Goal: Task Accomplishment & Management: Complete application form

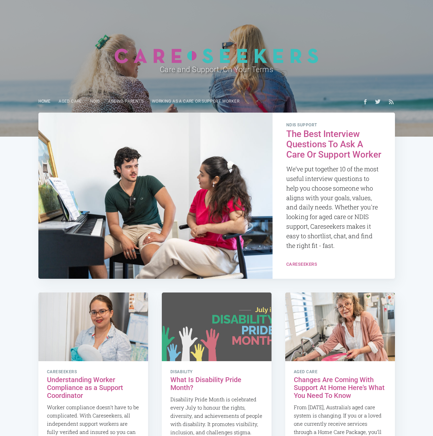
click at [51, 107] on link "Home" at bounding box center [44, 101] width 21 height 13
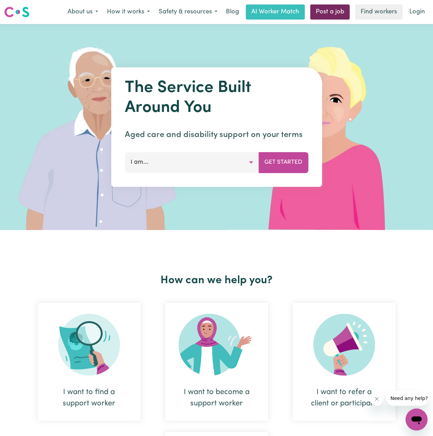
click at [324, 14] on link "Post a job" at bounding box center [329, 11] width 39 height 15
